Goal: Task Accomplishment & Management: Manage account settings

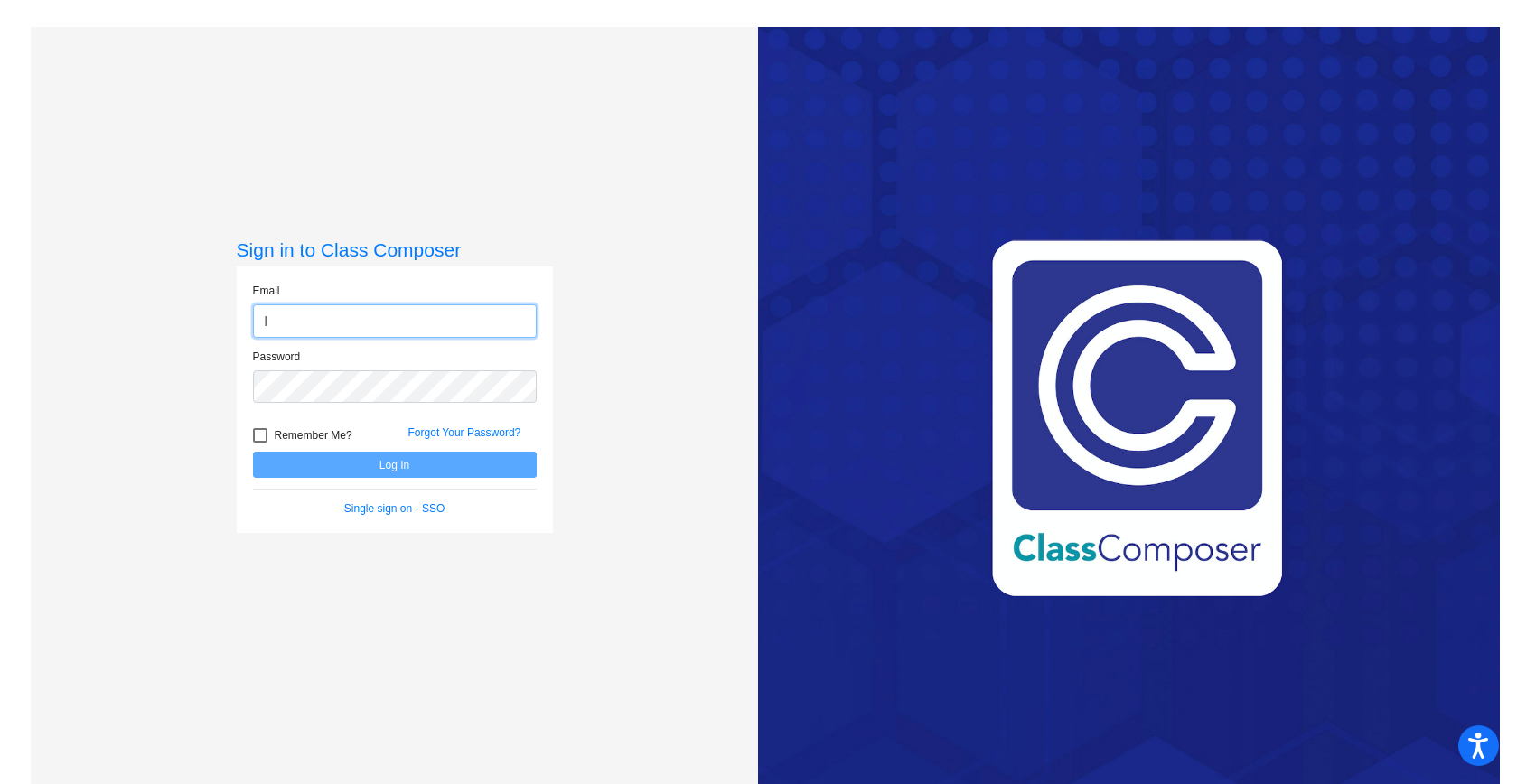
type input "[EMAIL_ADDRESS][DOMAIN_NAME]"
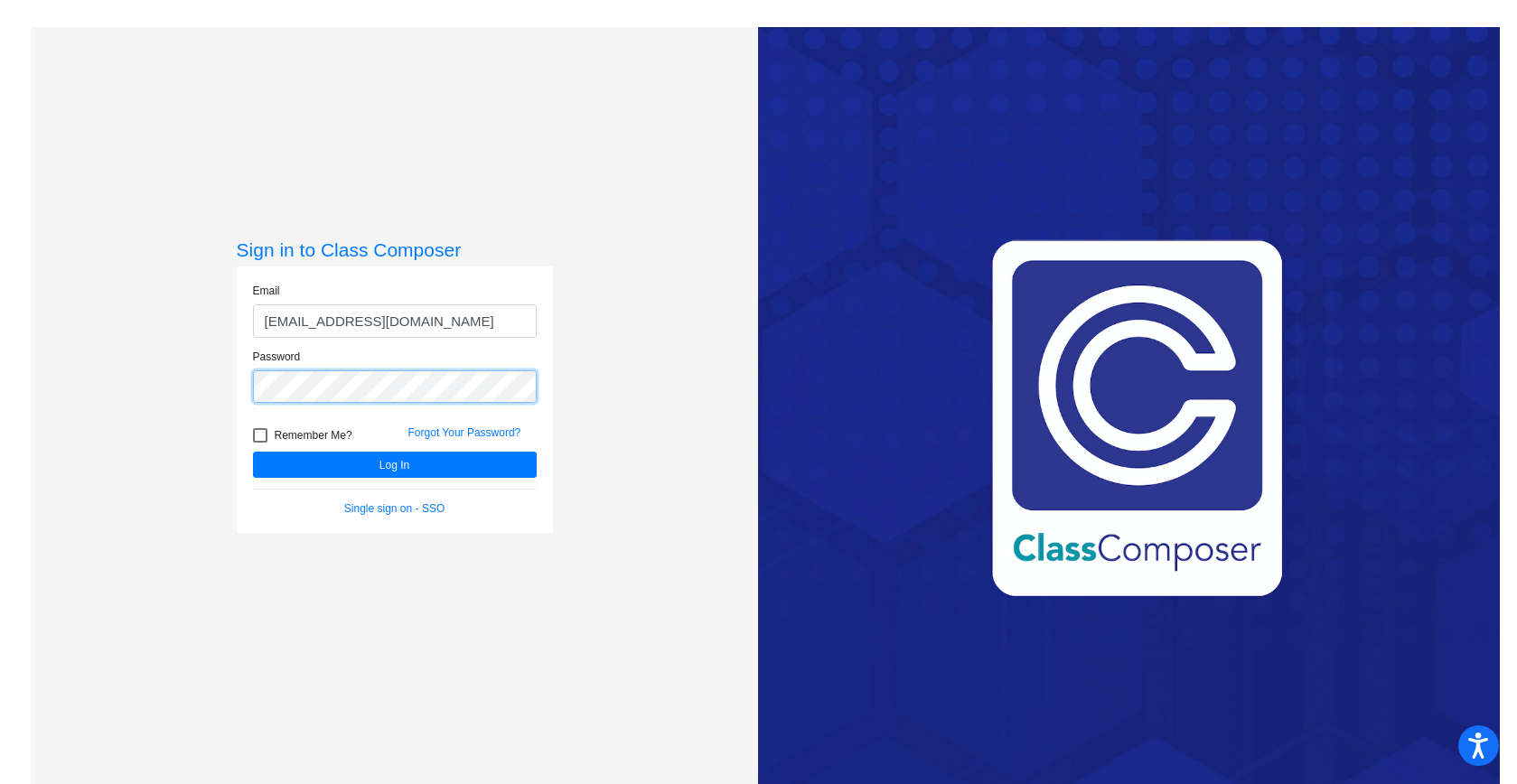
click at [253, 452] on button "Log In" at bounding box center [395, 464] width 284 height 26
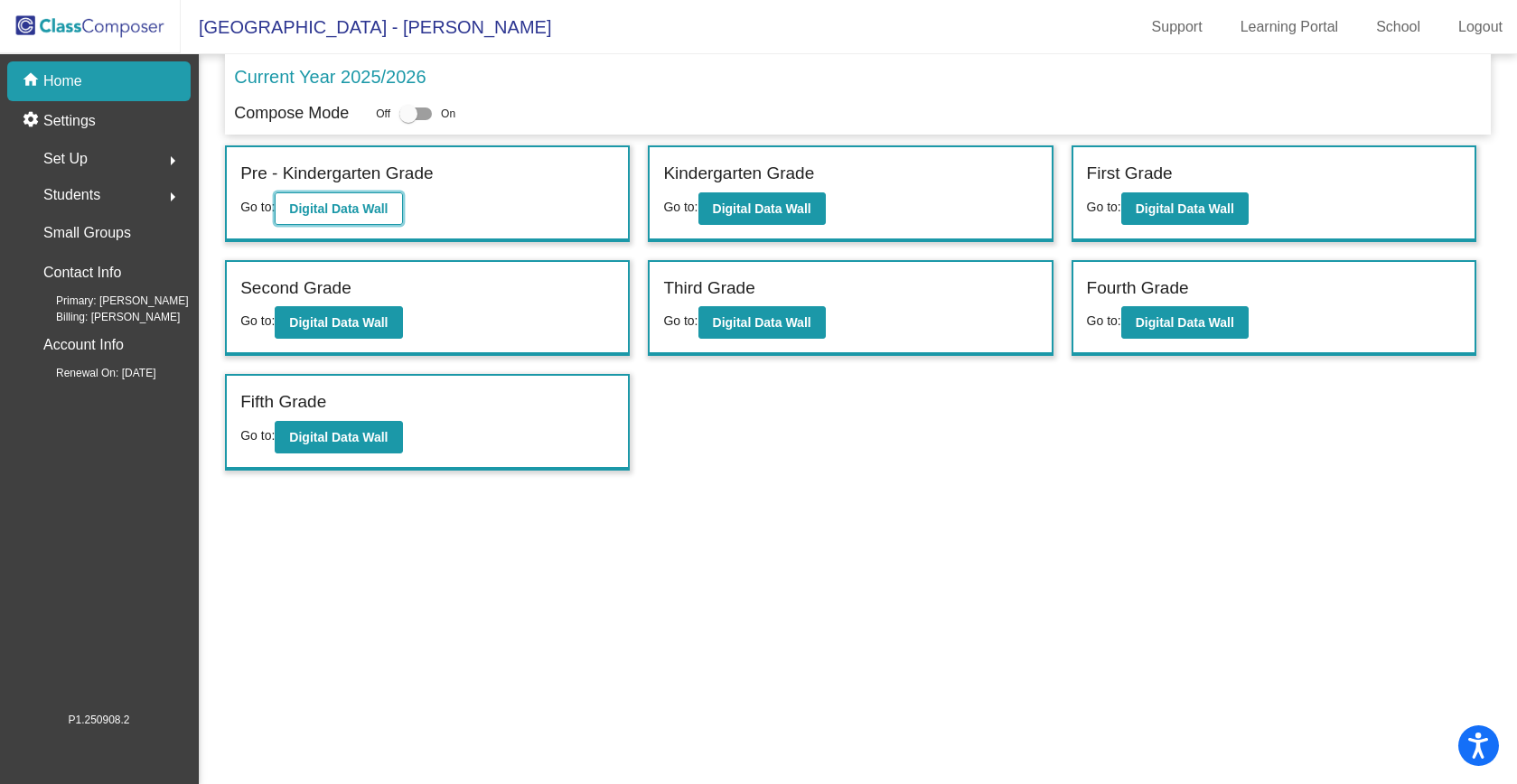
click at [341, 203] on b "Digital Data Wall" at bounding box center [338, 208] width 98 height 14
click at [754, 217] on button "Digital Data Wall" at bounding box center [761, 208] width 127 height 32
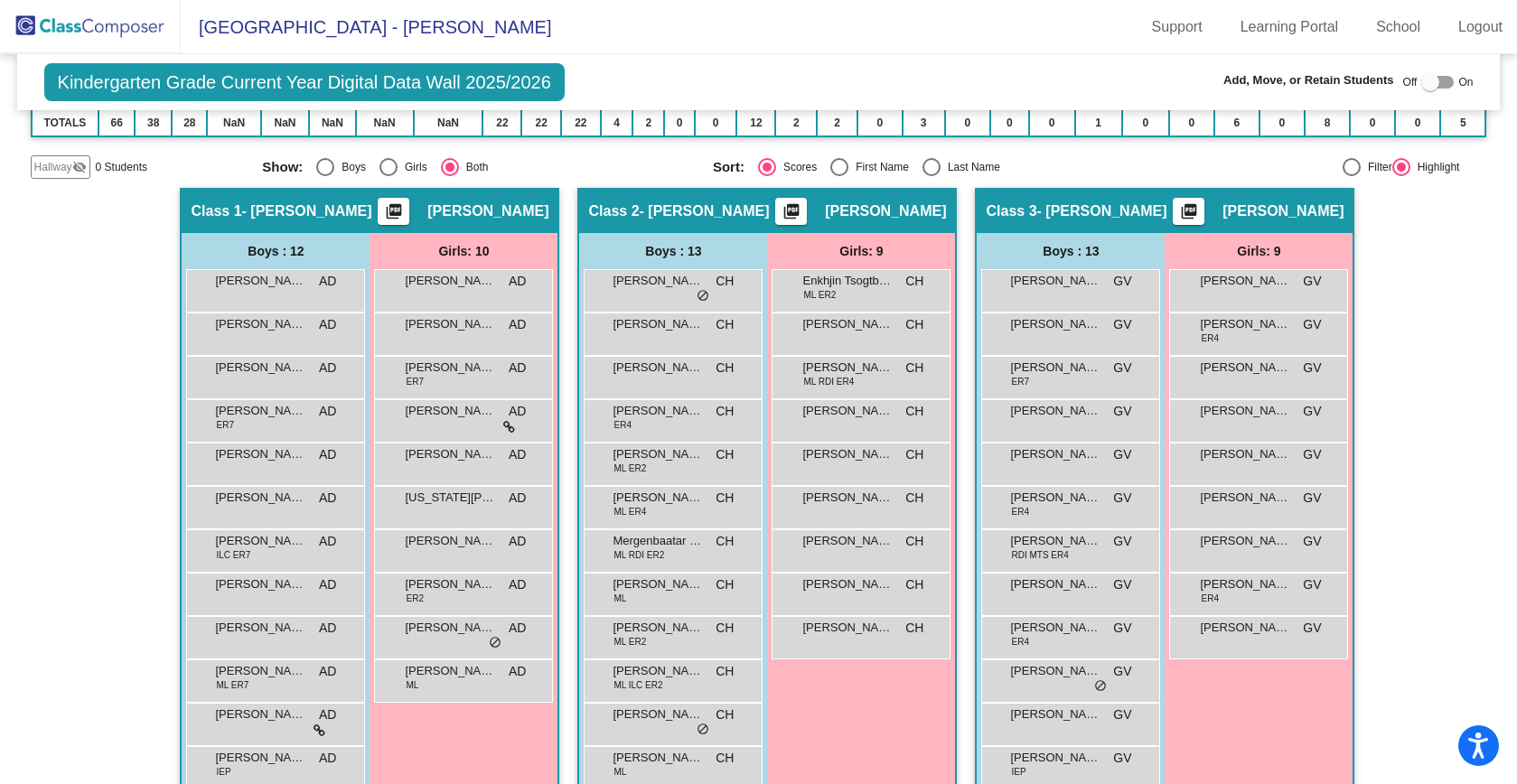
scroll to position [326, 0]
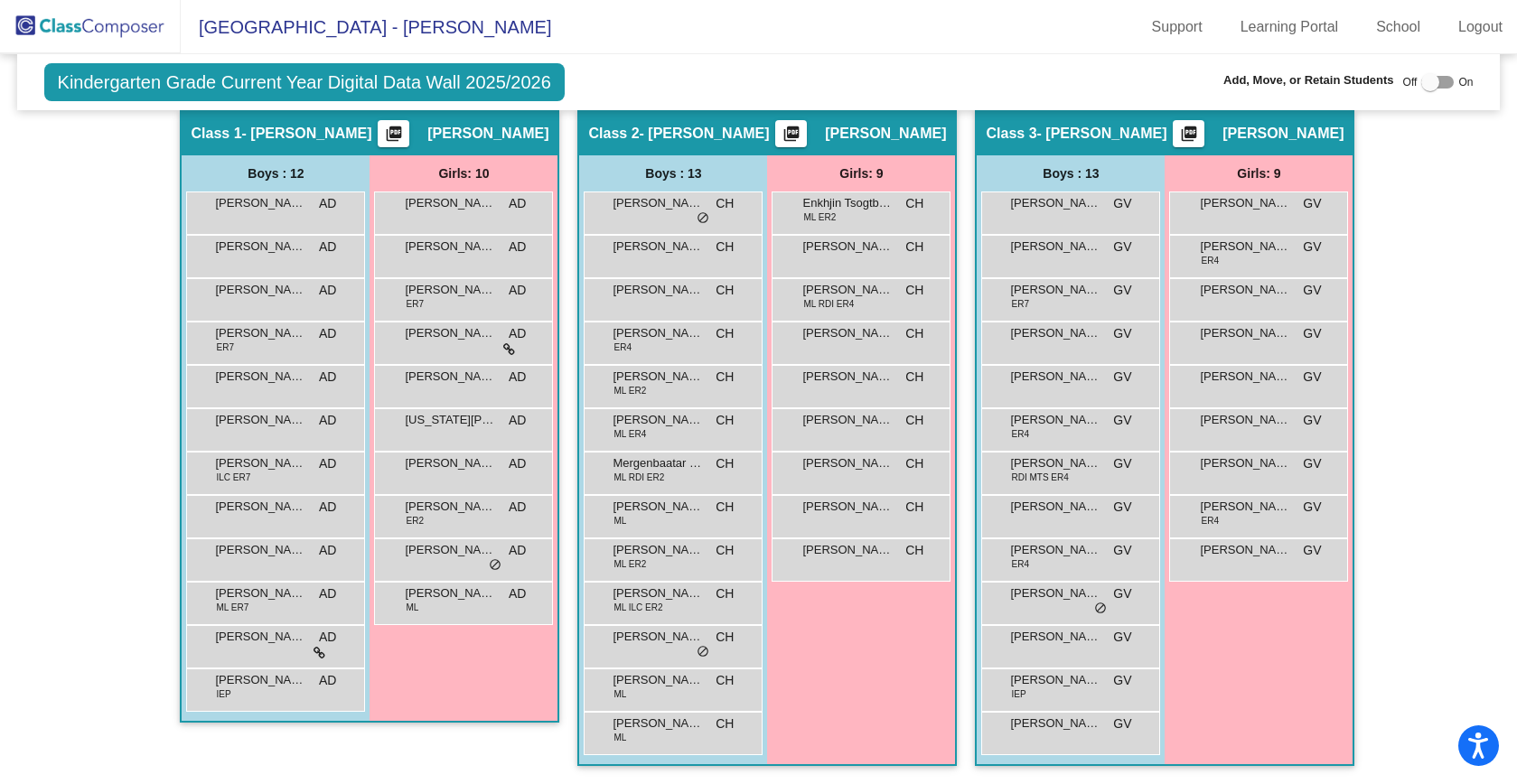
click at [1441, 82] on div at bounding box center [1438, 81] width 32 height 12
checkbox input "true"
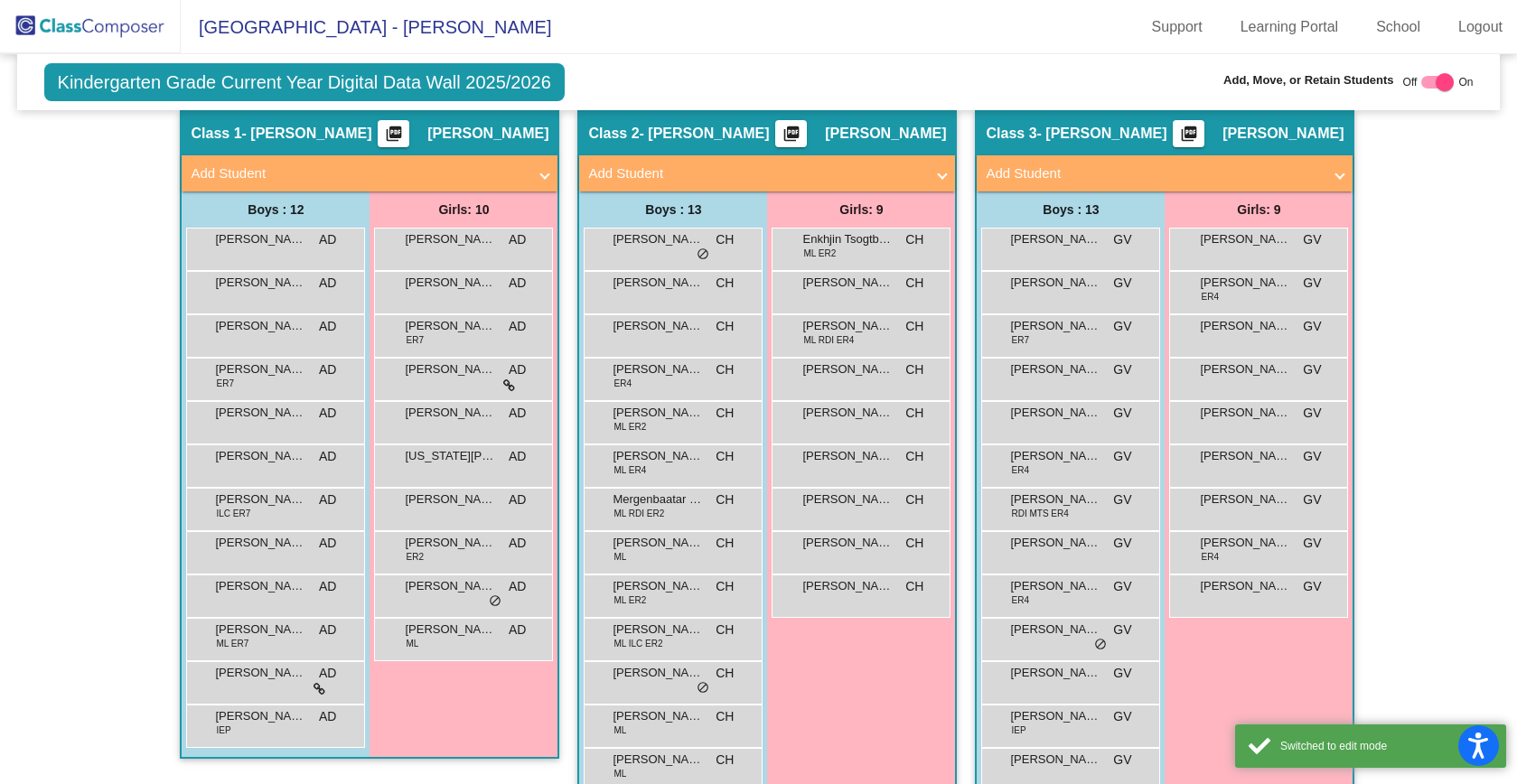
click at [622, 172] on mat-panel-title "Add Student" at bounding box center [757, 174] width 336 height 21
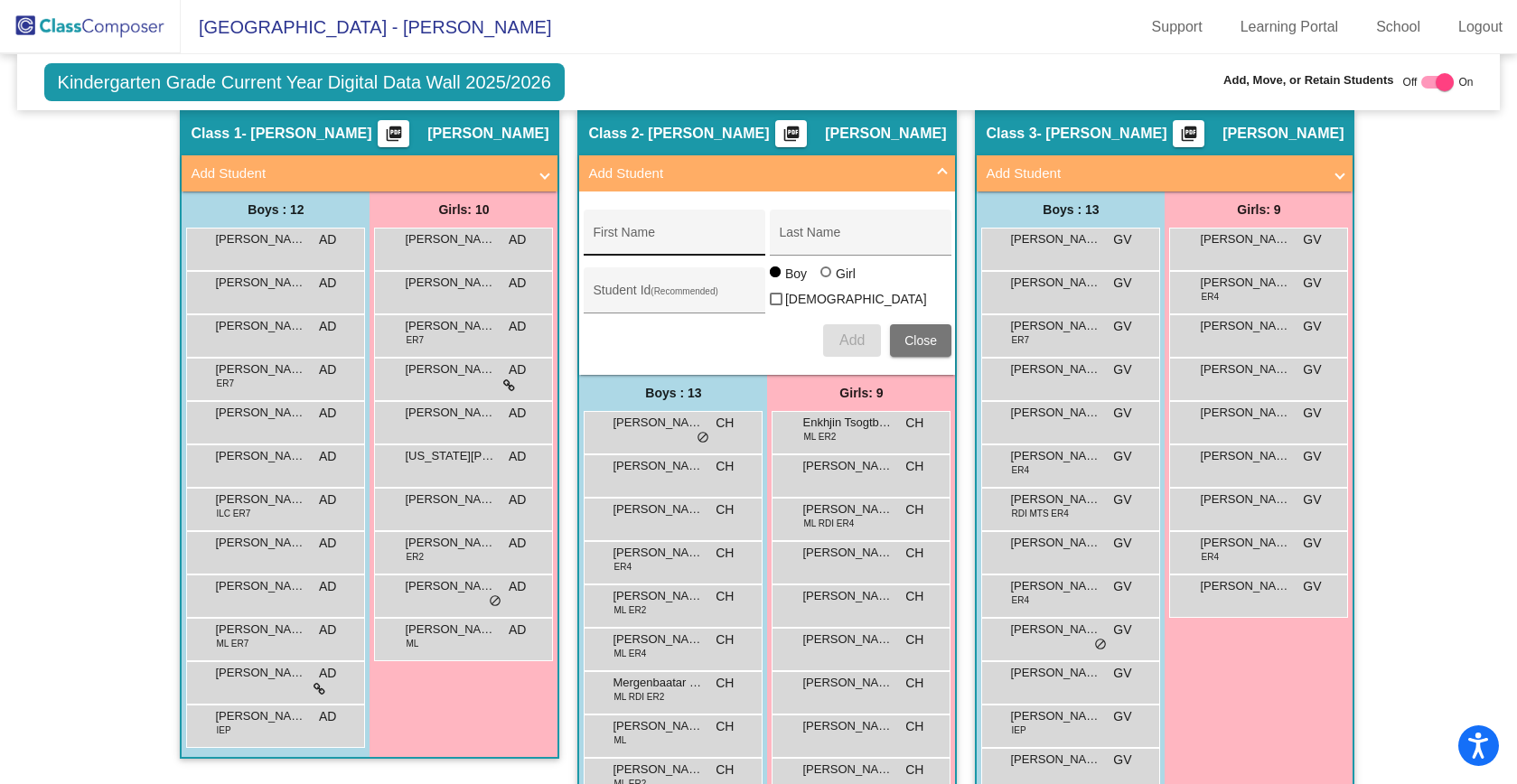
click at [711, 239] on input "First Name" at bounding box center [673, 239] width 162 height 14
paste input "[PERSON_NAME]"
type input "[PERSON_NAME]"
click at [807, 232] on input "Last Name" at bounding box center [860, 239] width 162 height 14
paste input "Ianin"
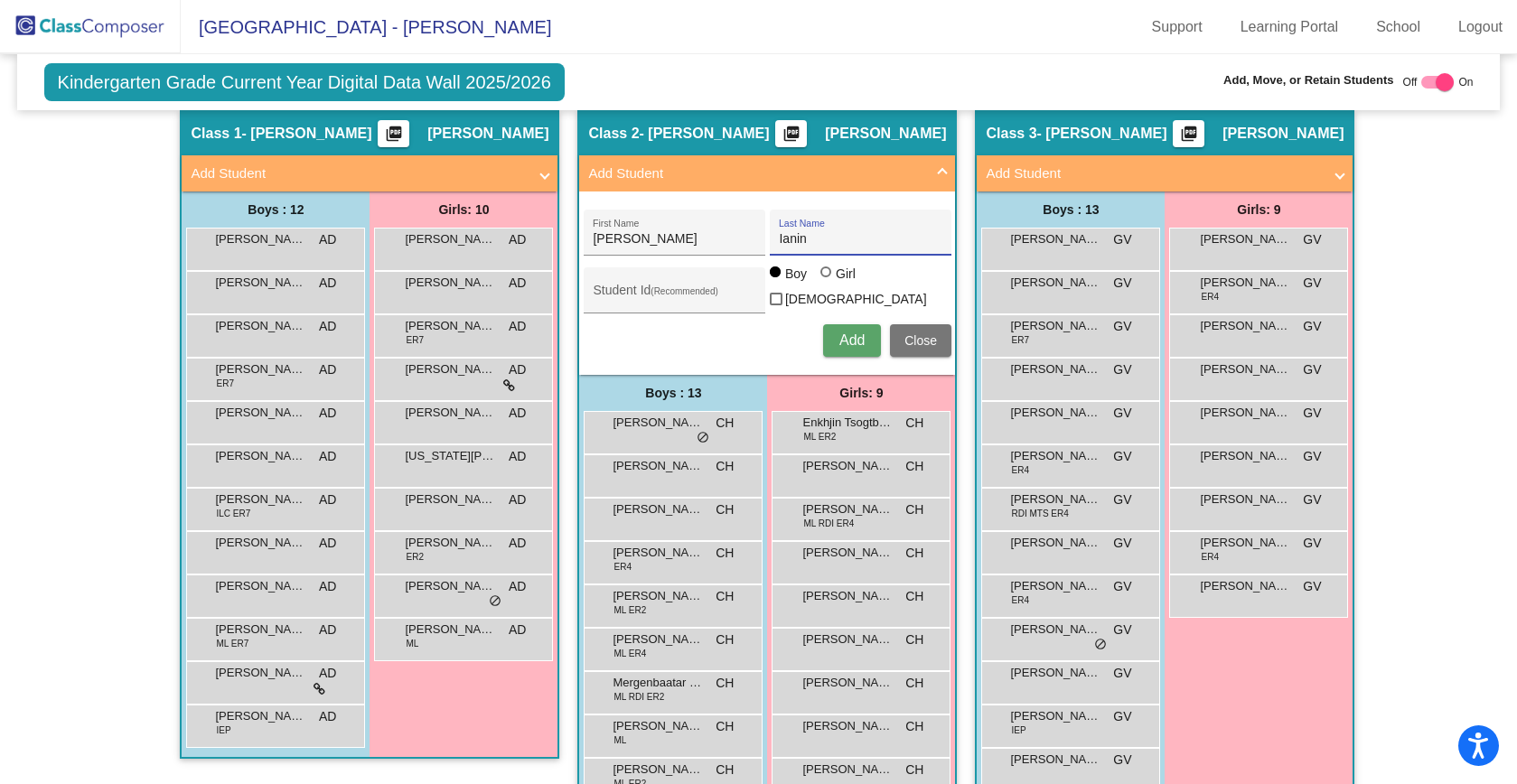
type input "Ianin"
click at [656, 291] on input "Student Id (Recommended)" at bounding box center [673, 297] width 162 height 14
paste input "30026592"
type input "30026592"
click at [854, 334] on span "Add" at bounding box center [852, 340] width 25 height 15
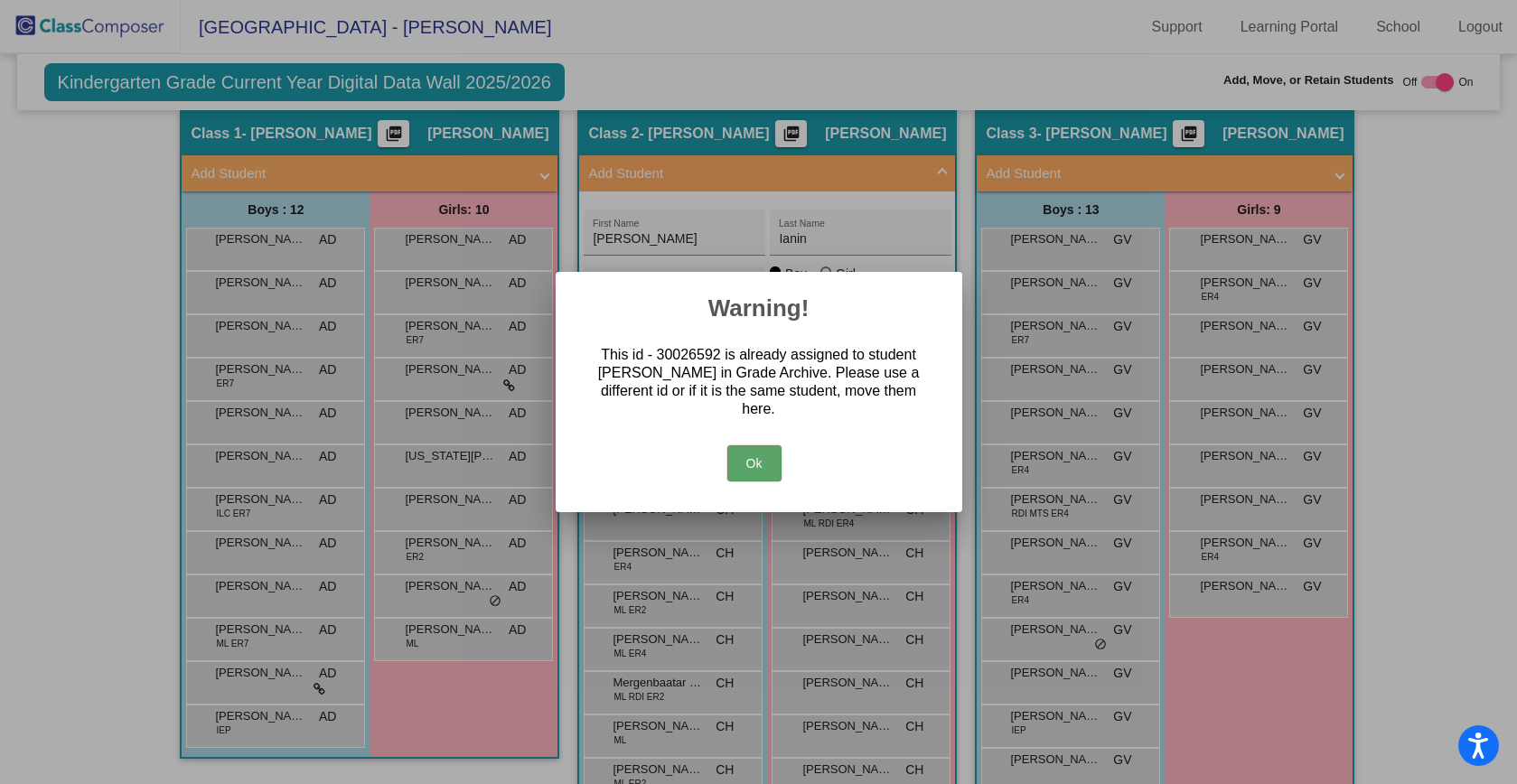
click at [753, 458] on button "Ok" at bounding box center [754, 463] width 54 height 36
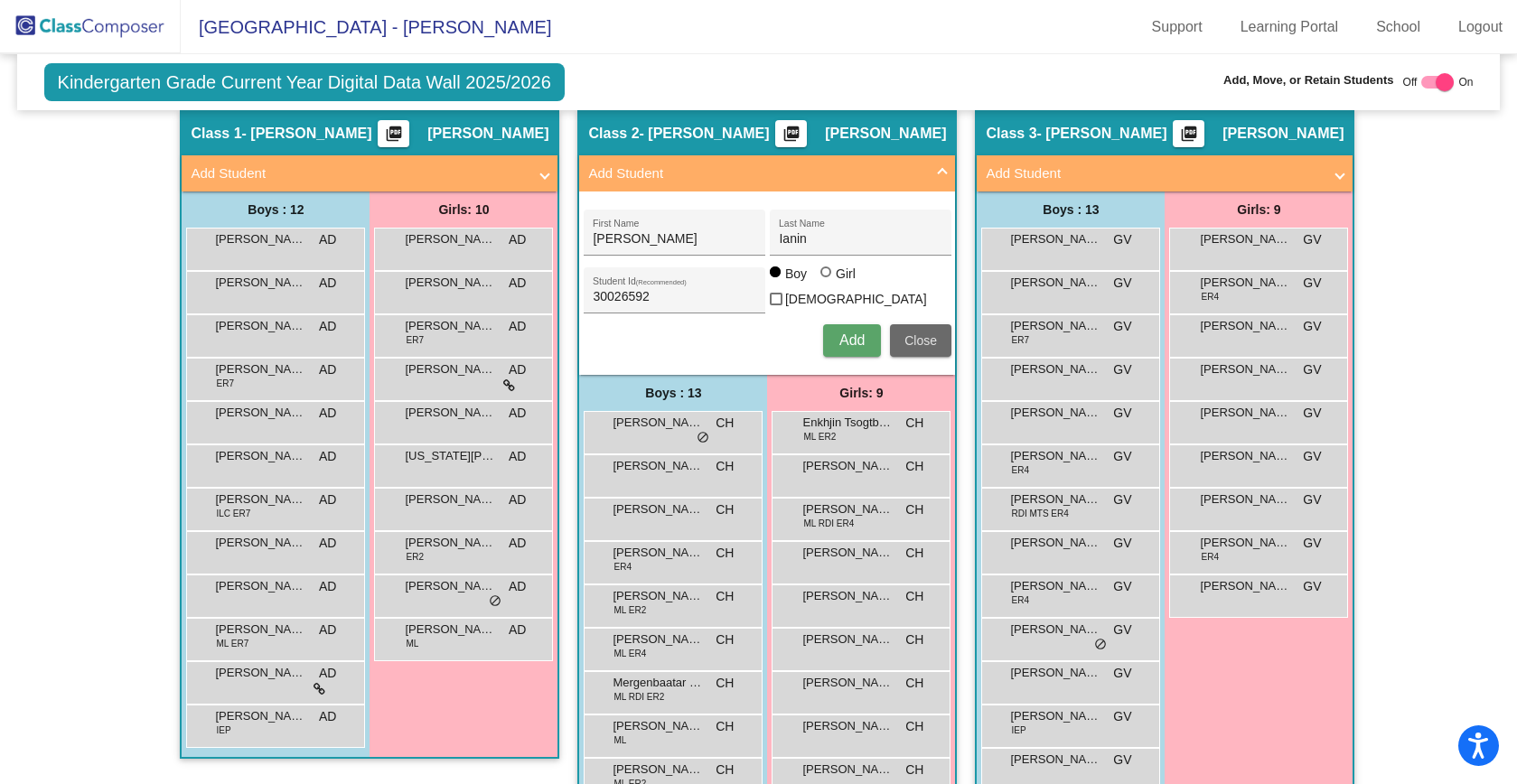
click at [924, 333] on span "Close" at bounding box center [921, 340] width 32 height 14
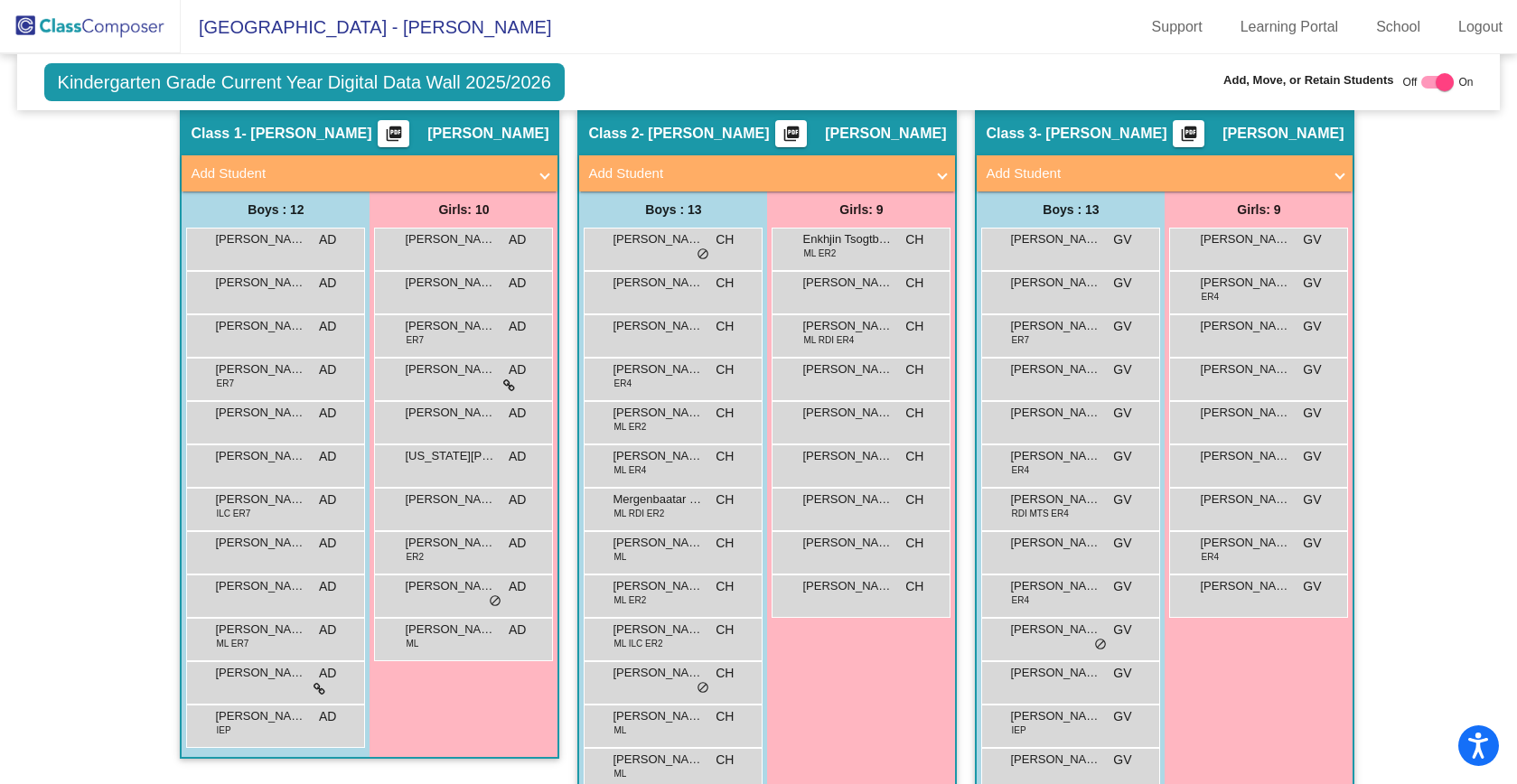
drag, startPoint x: 1508, startPoint y: 145, endPoint x: 1516, endPoint y: 244, distance: 99.3
click at [1516, 235] on html "Accessibility Screen-Reader Guide, Feedback, and Issue Reporting | New window […" at bounding box center [758, 392] width 1517 height 784
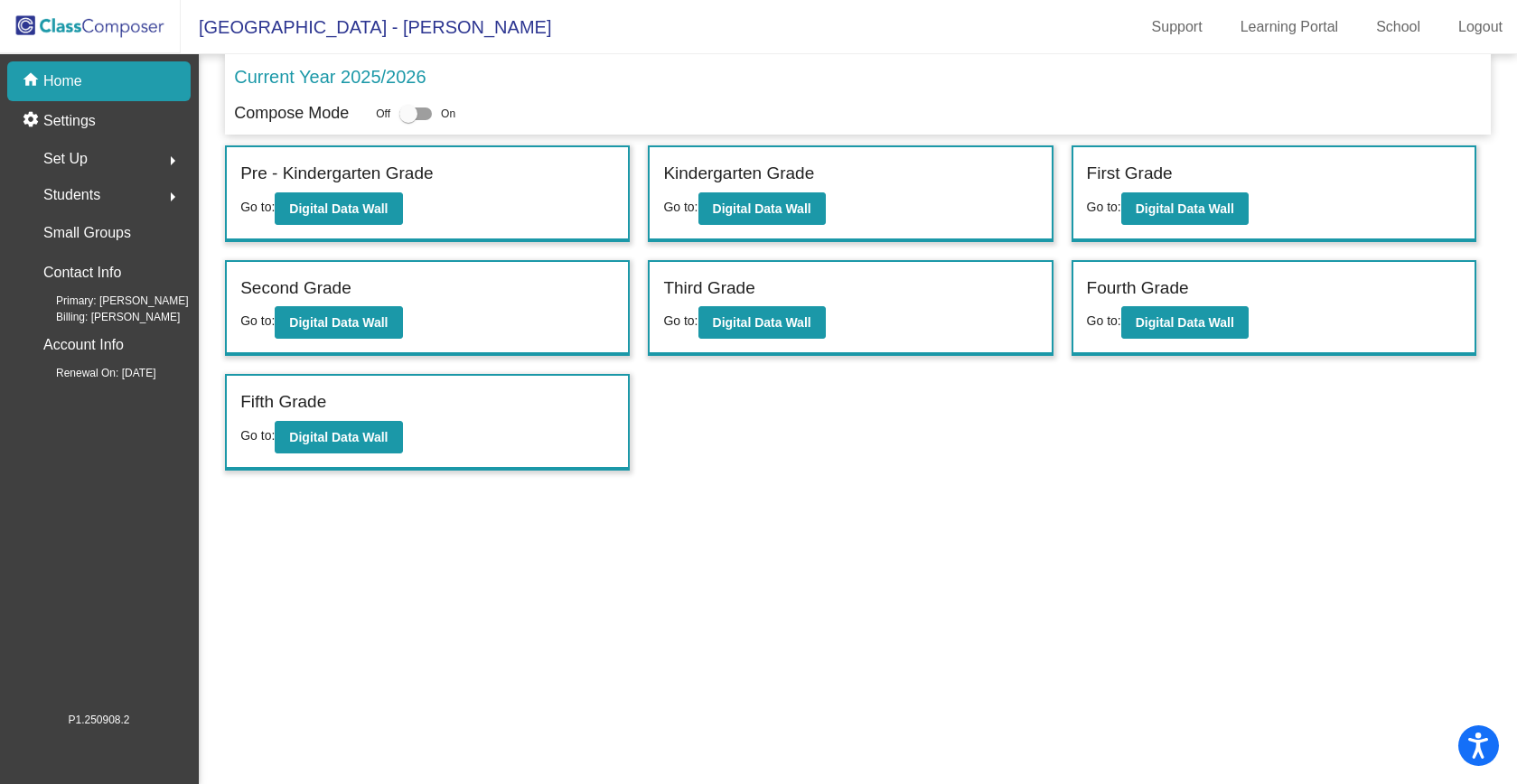
click at [70, 198] on span "Students" at bounding box center [72, 195] width 57 height 25
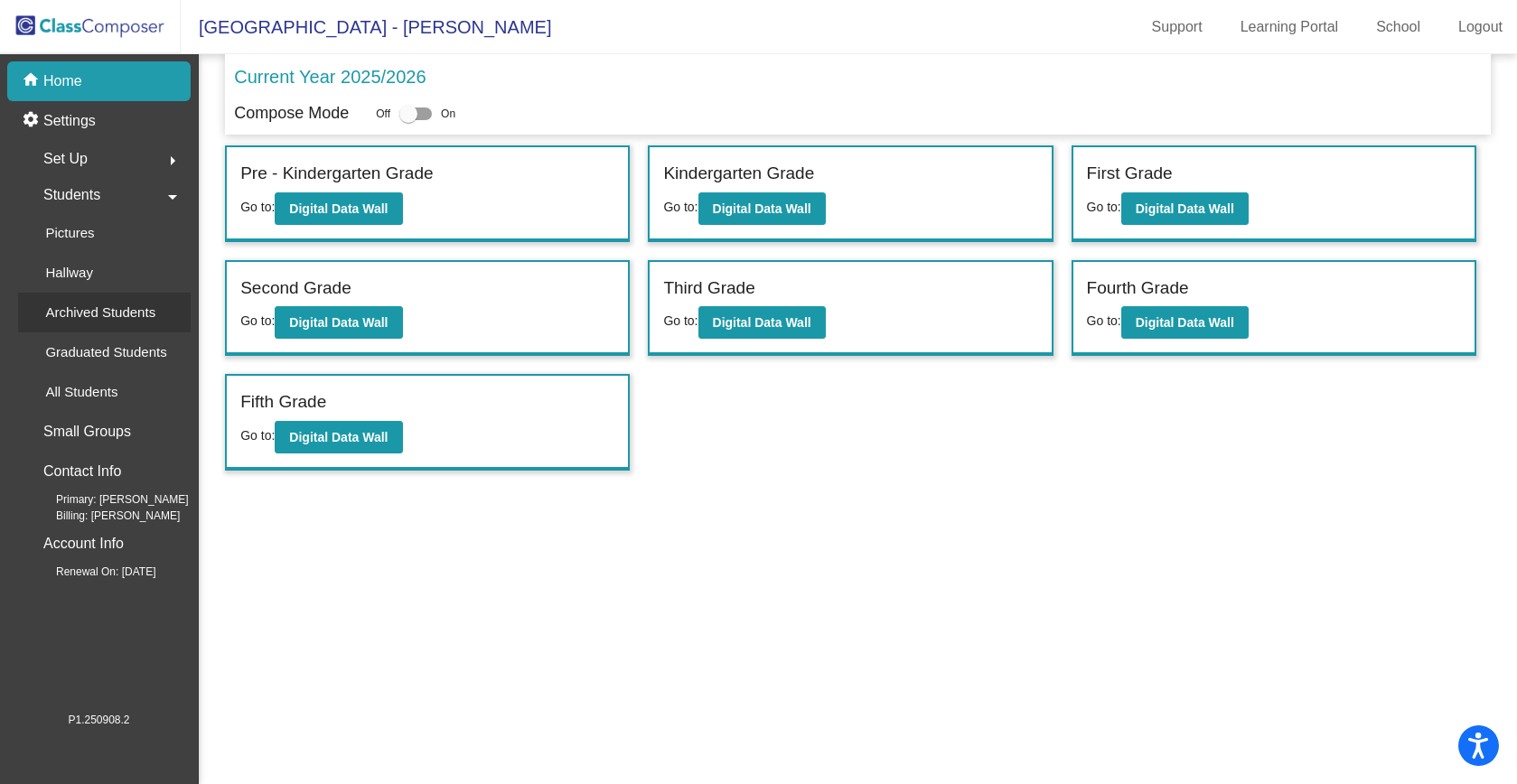
click at [67, 316] on p "Archived Students" at bounding box center [99, 312] width 110 height 22
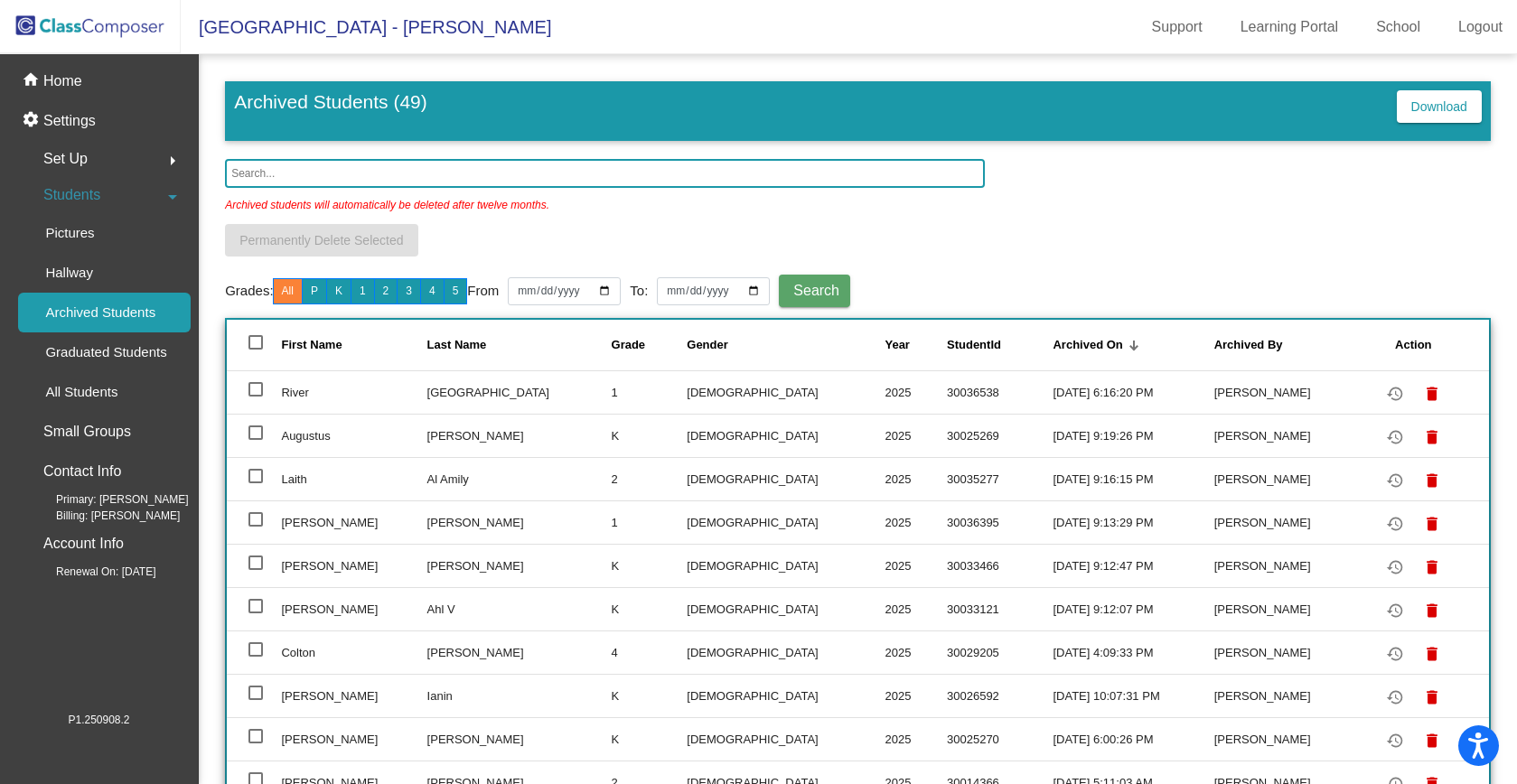
click at [255, 171] on input "text" at bounding box center [605, 173] width 758 height 29
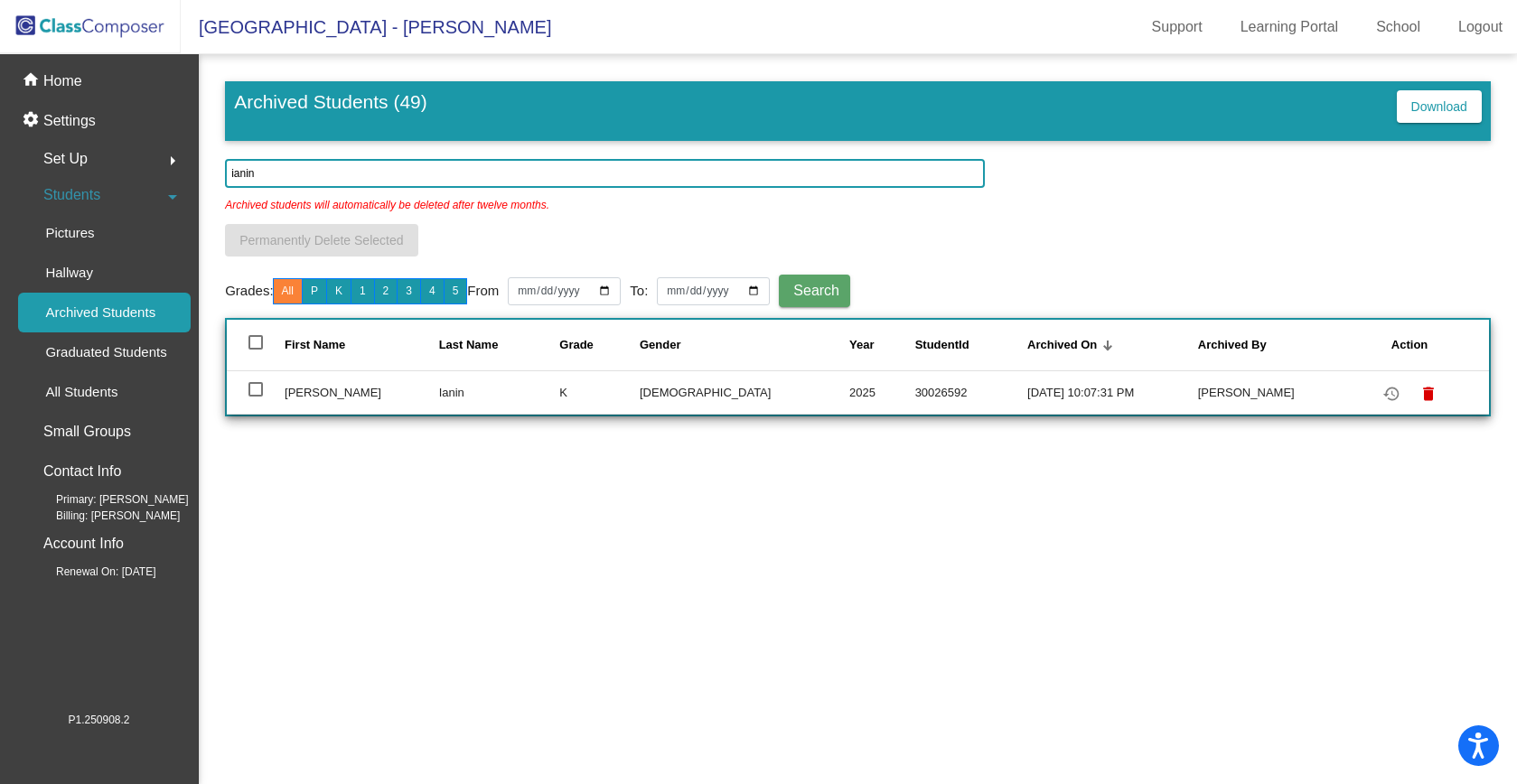
type input "ianin"
click at [257, 389] on div at bounding box center [255, 389] width 14 height 14
click at [256, 396] on input "select row 34" at bounding box center [255, 396] width 1 height 1
checkbox input "true"
click at [1385, 398] on mat-icon "restore" at bounding box center [1391, 393] width 22 height 22
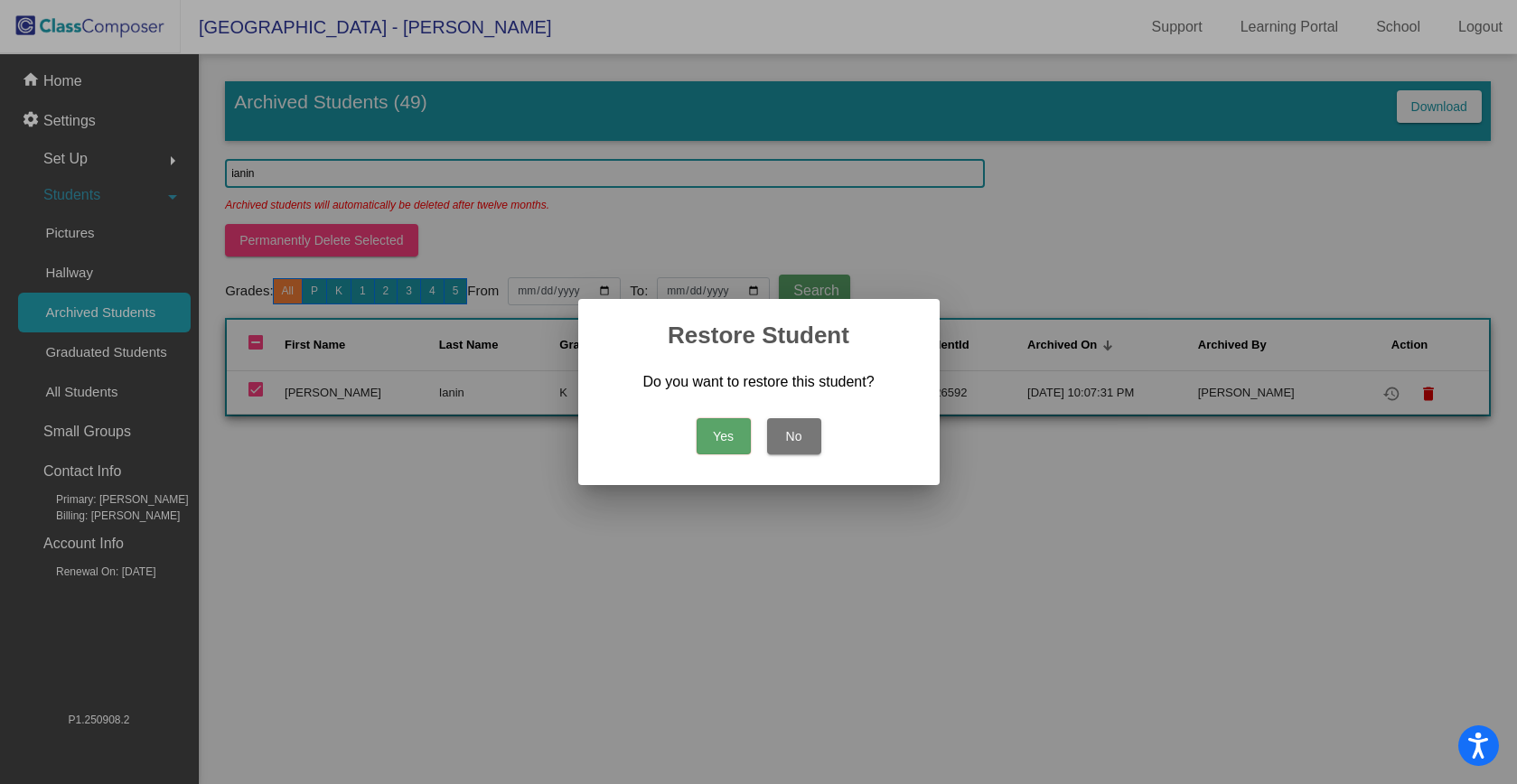
click at [735, 436] on button "Yes" at bounding box center [723, 436] width 54 height 36
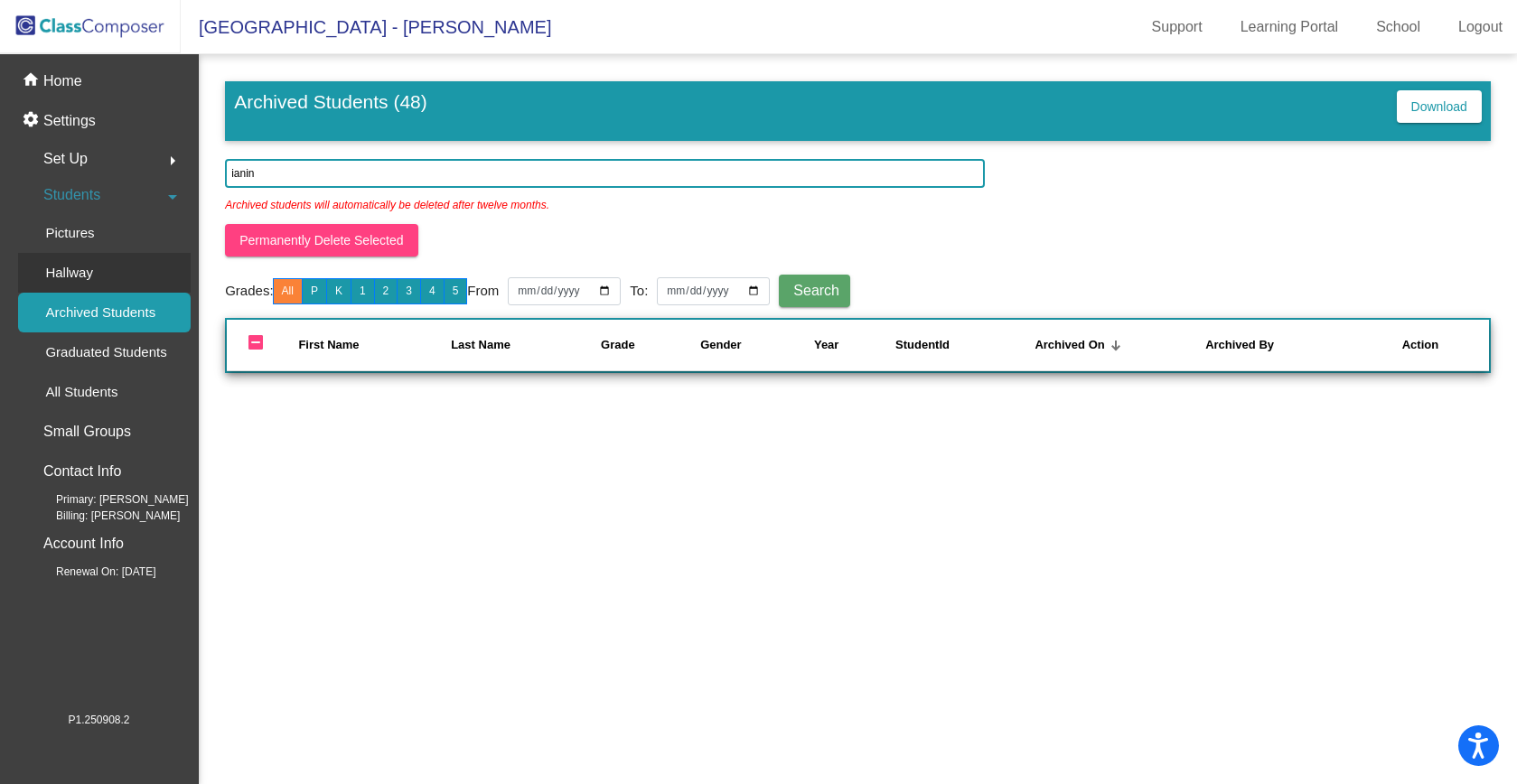
click at [66, 268] on p "Hallway" at bounding box center [69, 272] width 48 height 22
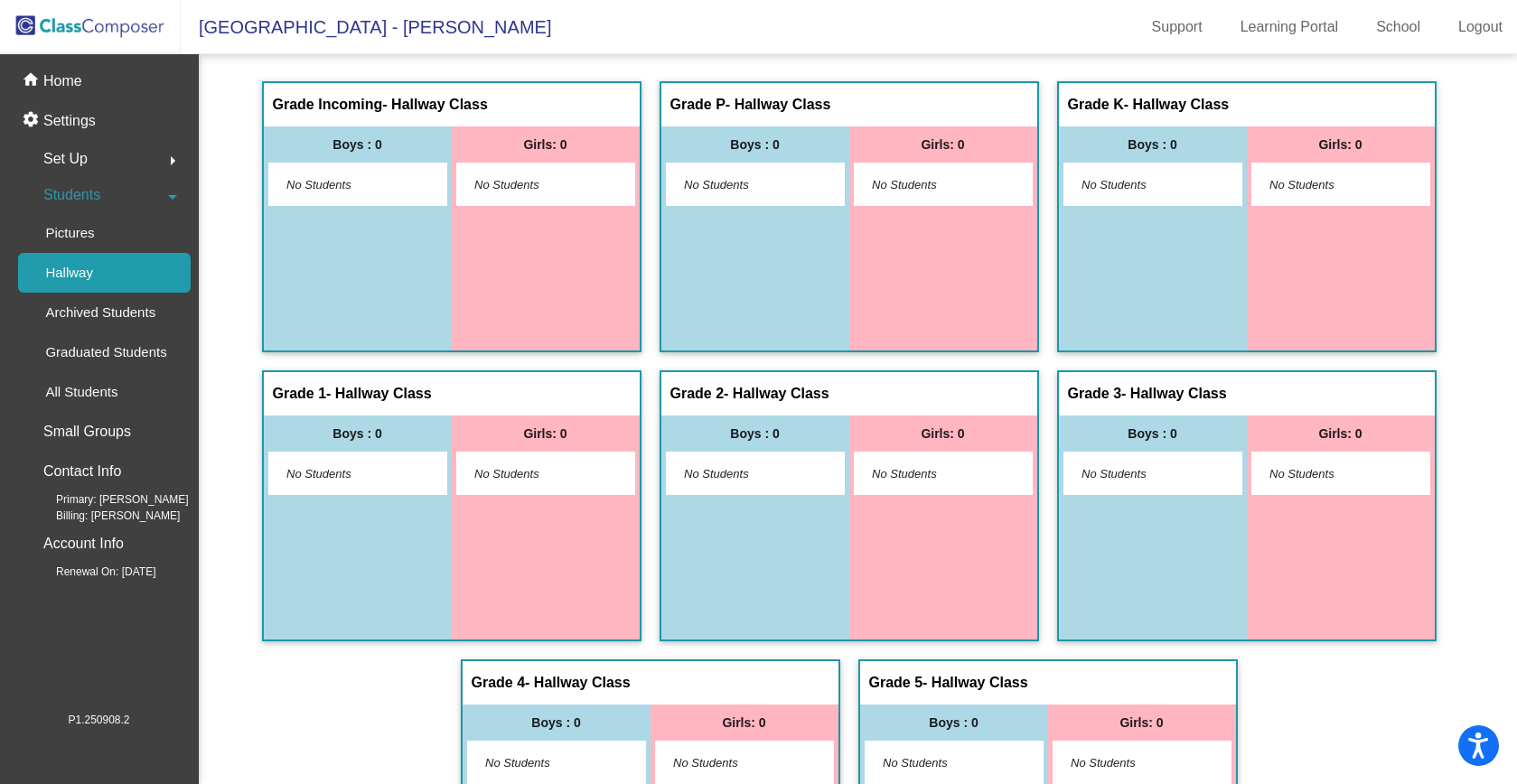
click at [96, 191] on span "Students" at bounding box center [72, 195] width 57 height 25
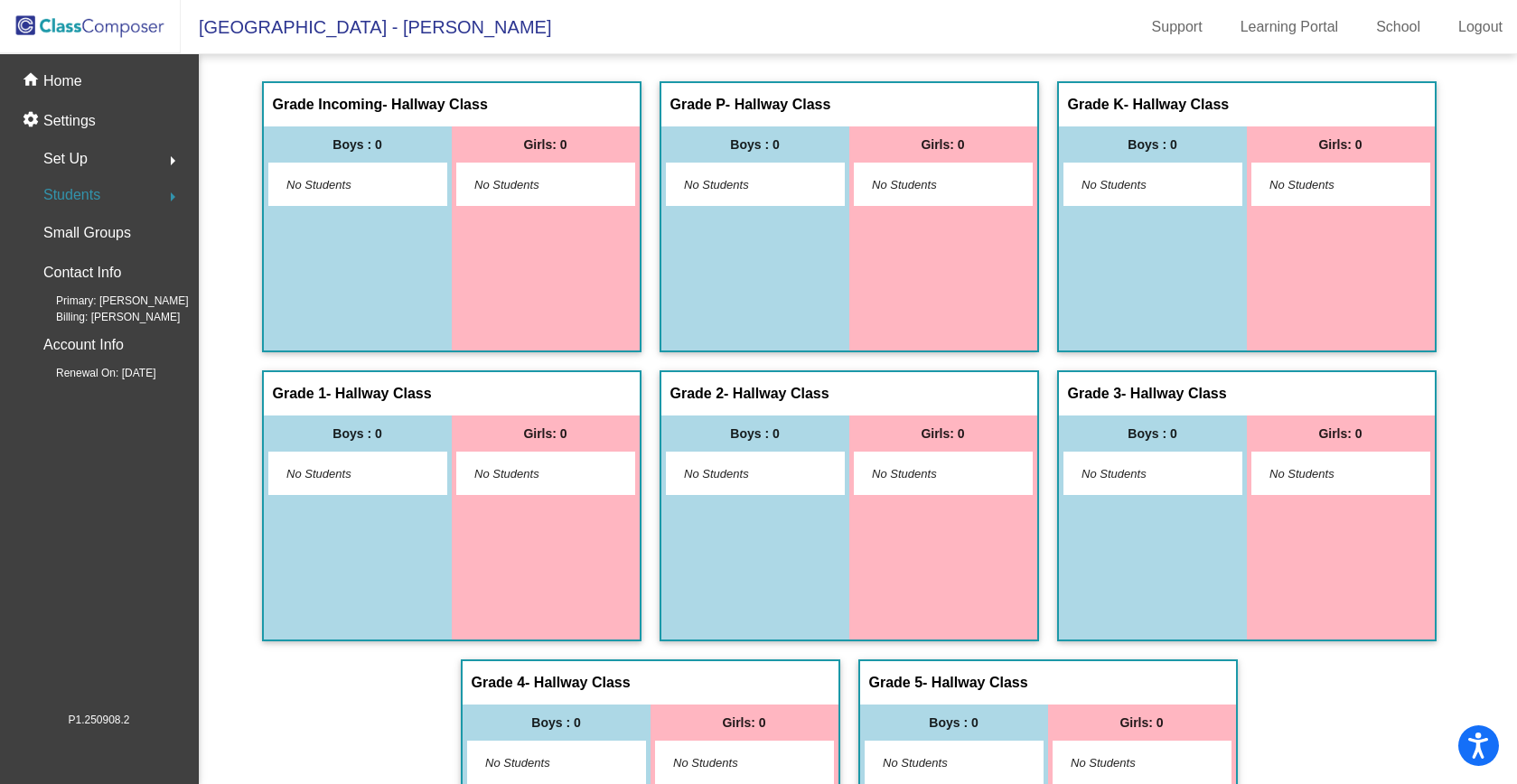
click at [65, 197] on span "Students" at bounding box center [72, 195] width 57 height 25
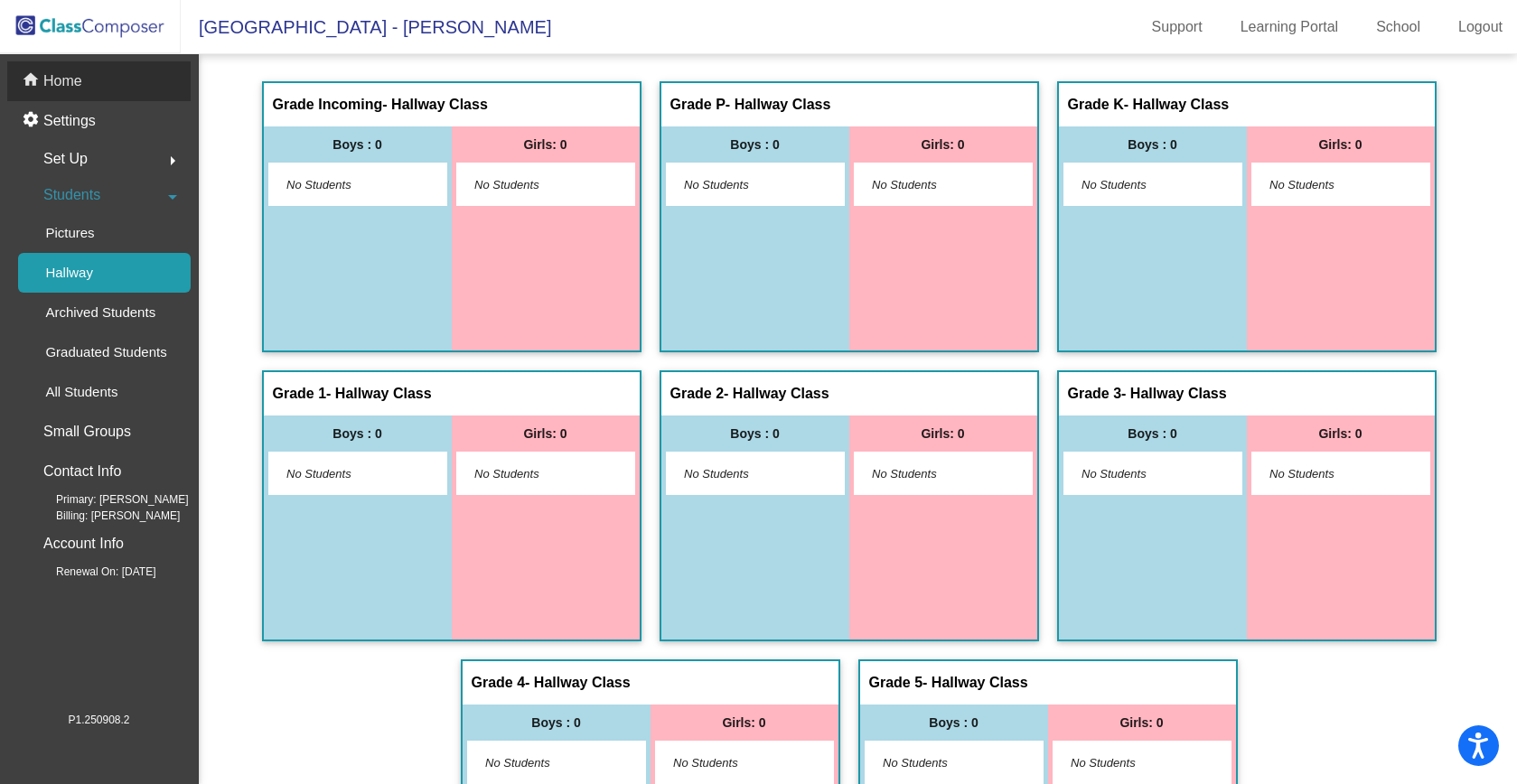
click at [71, 86] on p "Home" at bounding box center [62, 81] width 39 height 22
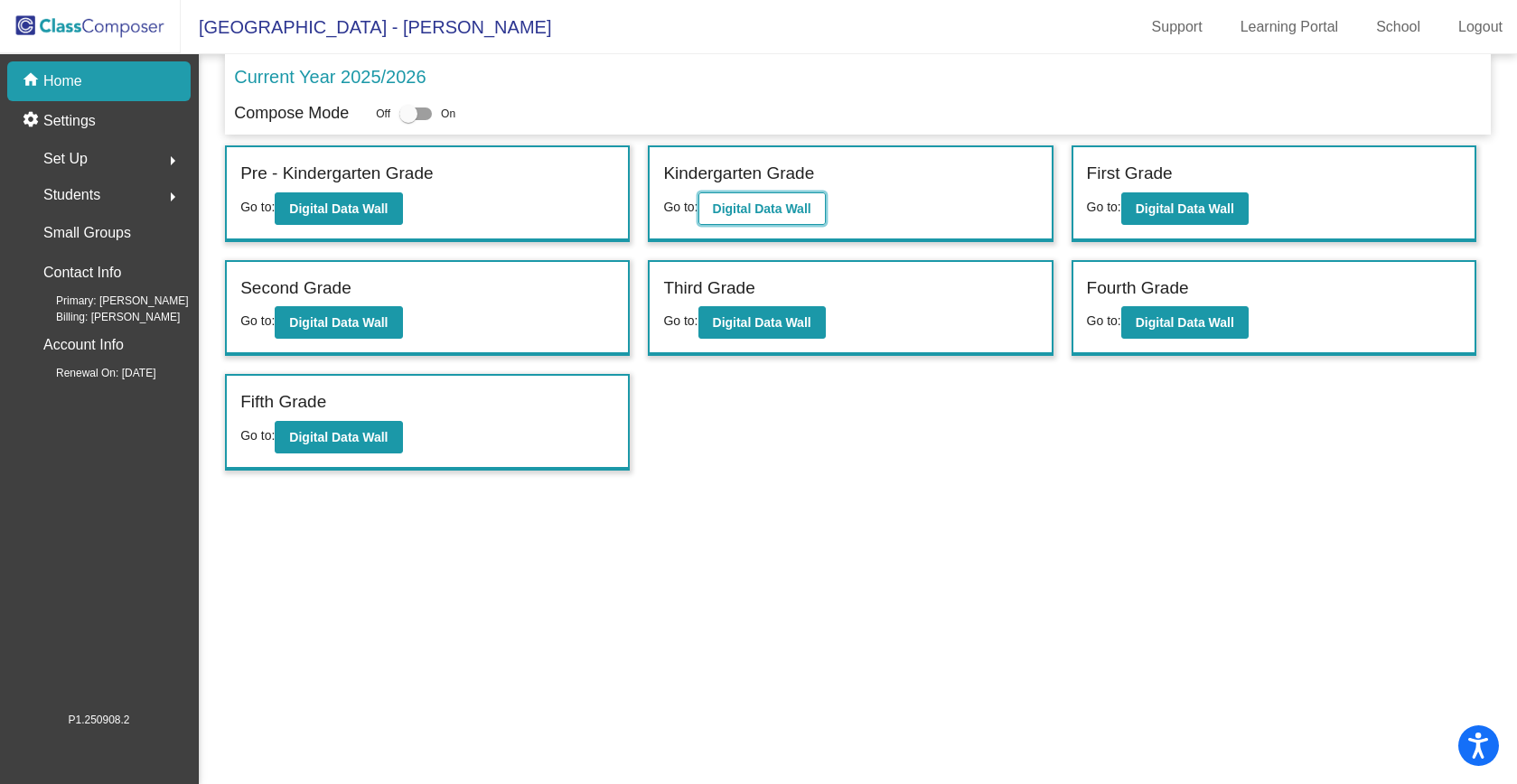
click at [796, 208] on b "Digital Data Wall" at bounding box center [761, 208] width 98 height 14
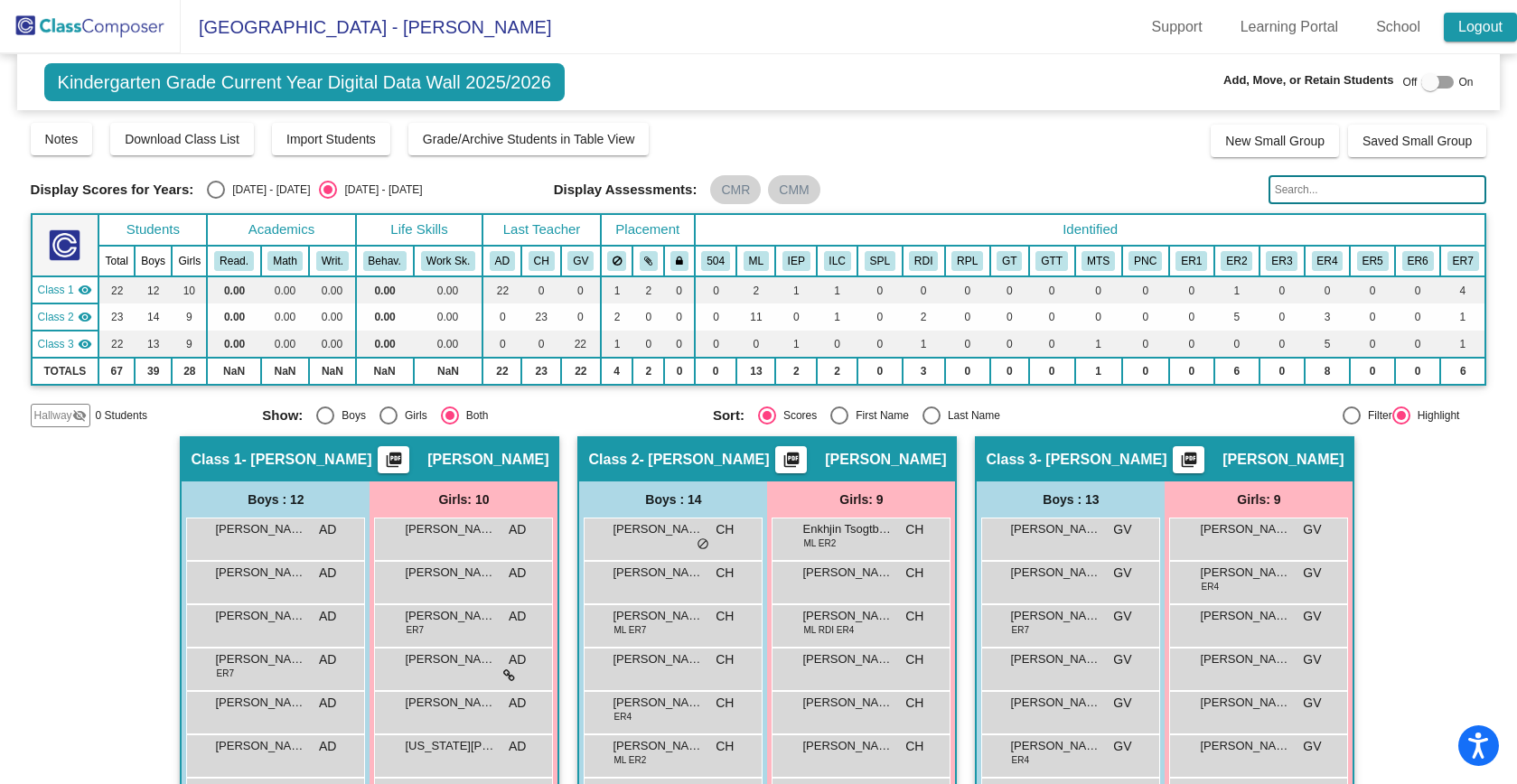
click at [1473, 34] on link "Logout" at bounding box center [1480, 27] width 74 height 29
